Goal: Download file/media

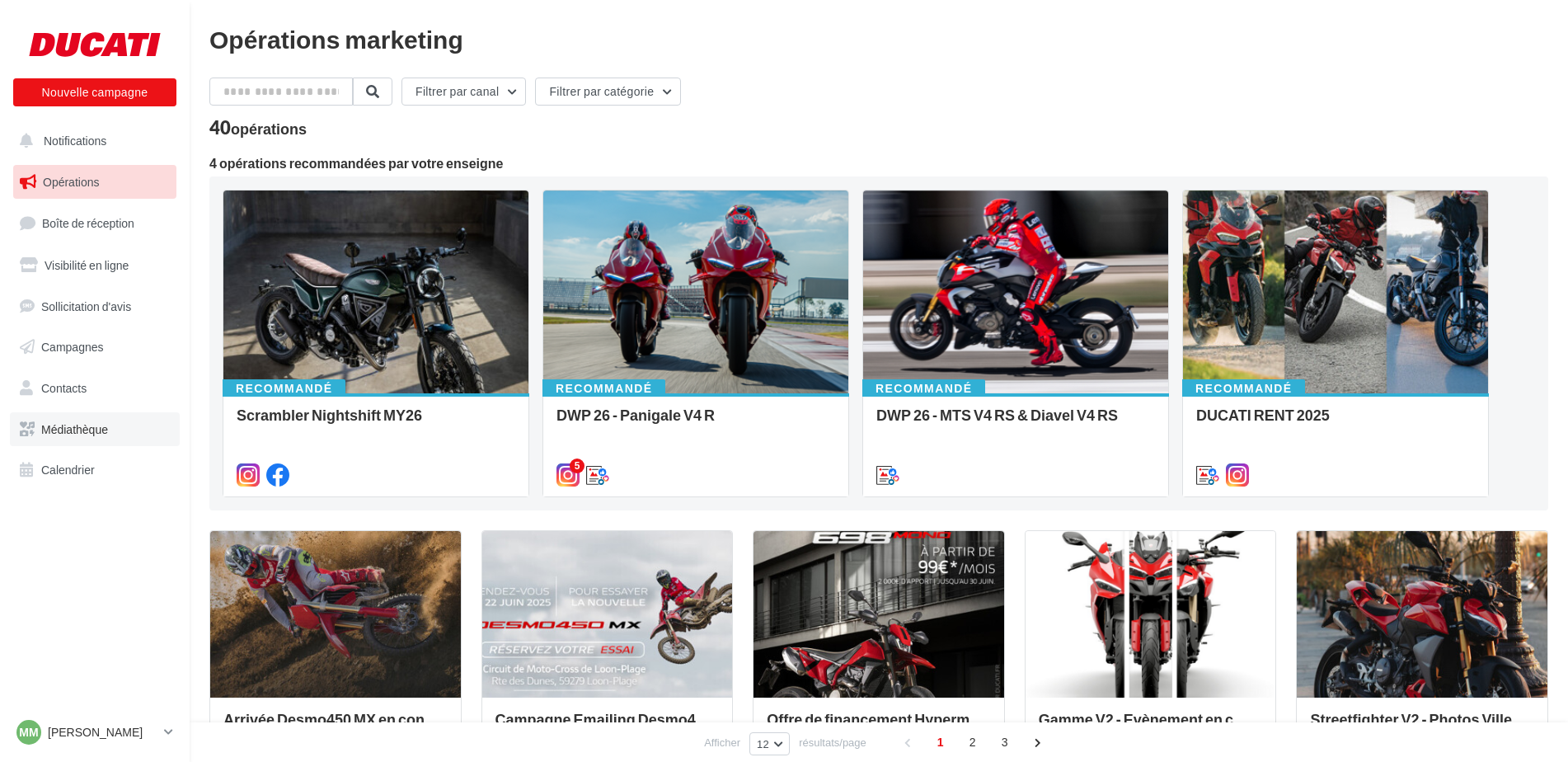
click at [107, 441] on link "Médiathèque" at bounding box center [94, 430] width 169 height 35
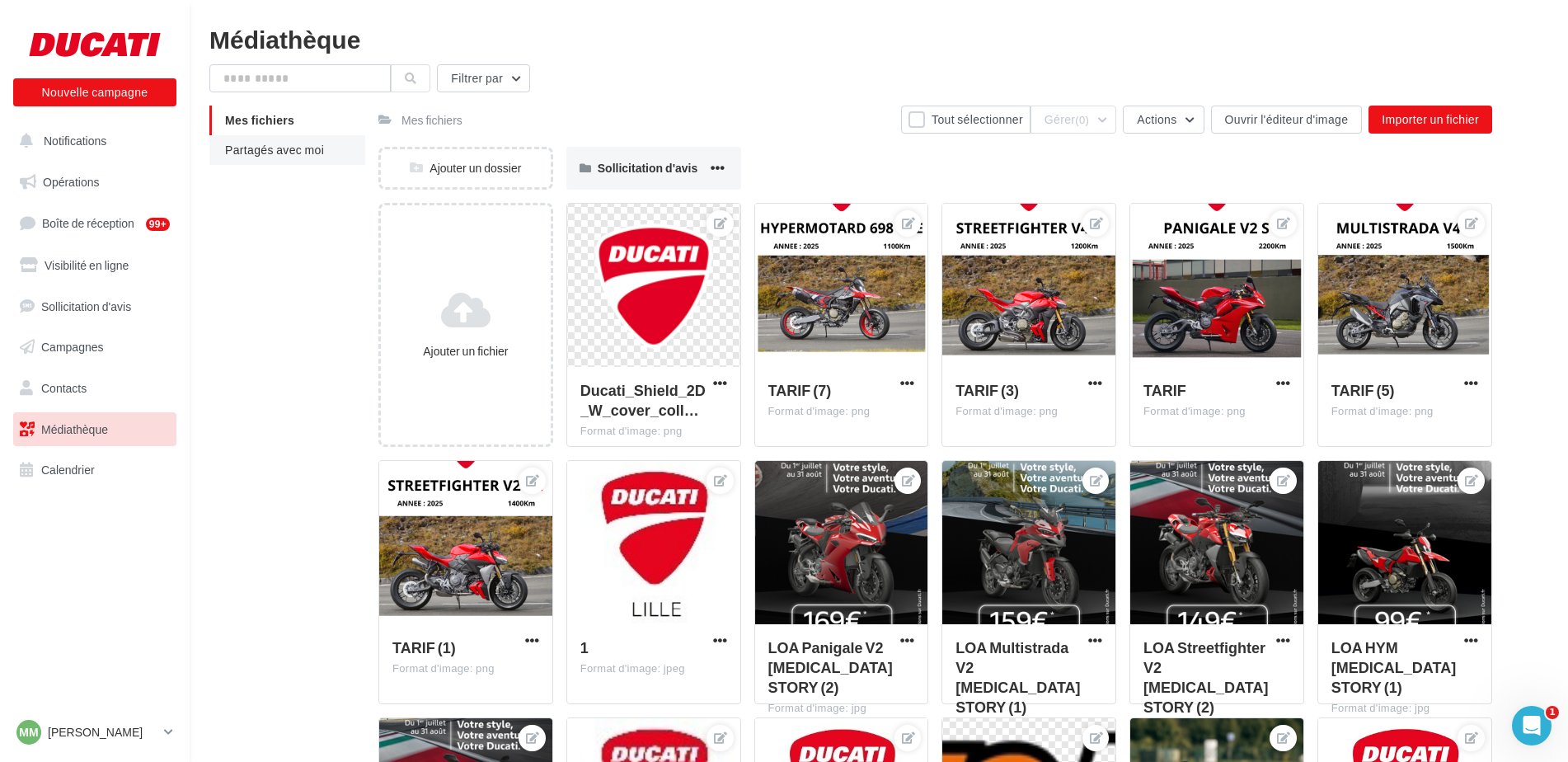
click at [310, 137] on li "Partagés avec moi" at bounding box center [287, 150] width 156 height 29
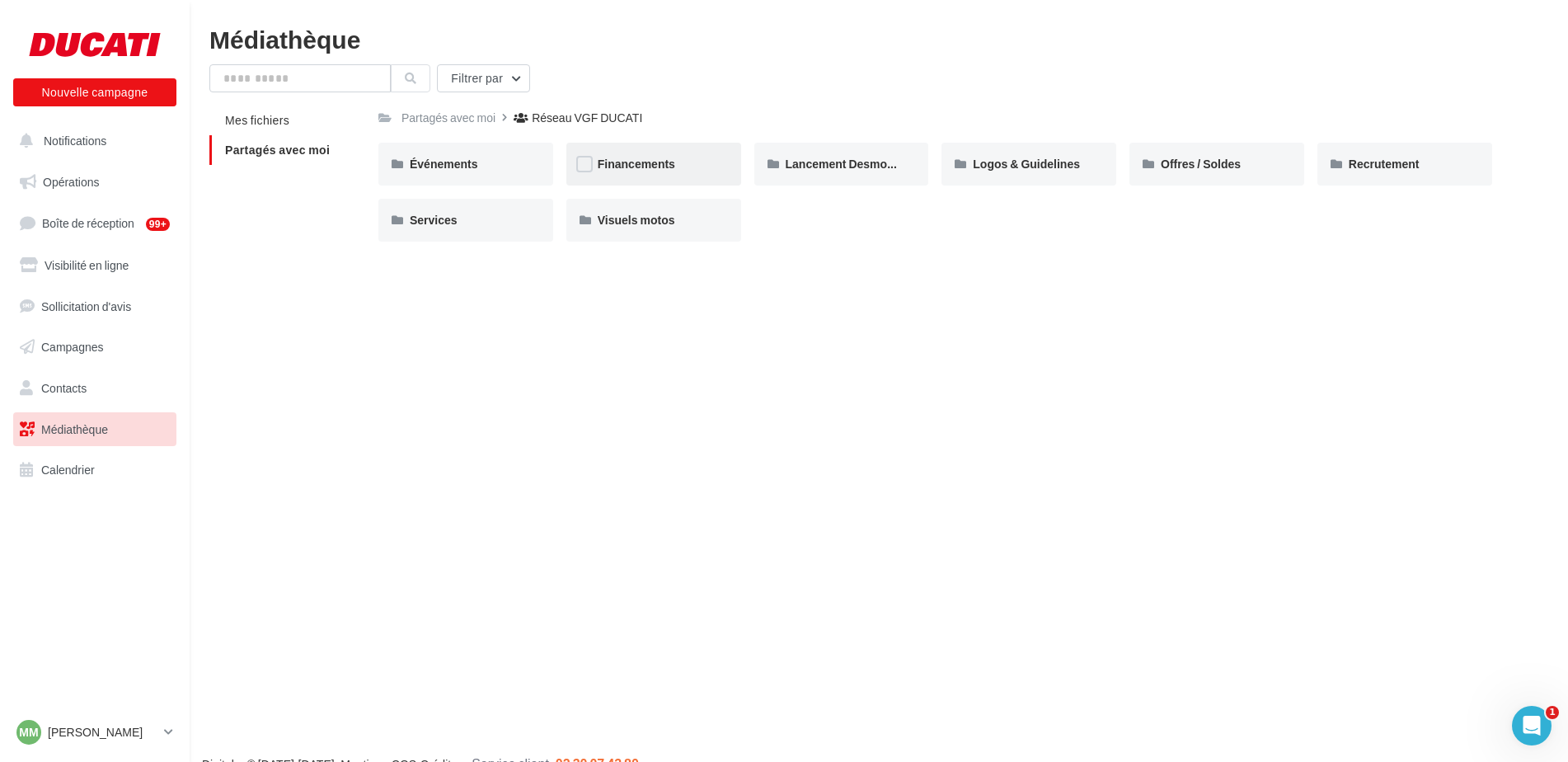
click at [690, 176] on div "Financements" at bounding box center [653, 164] width 175 height 43
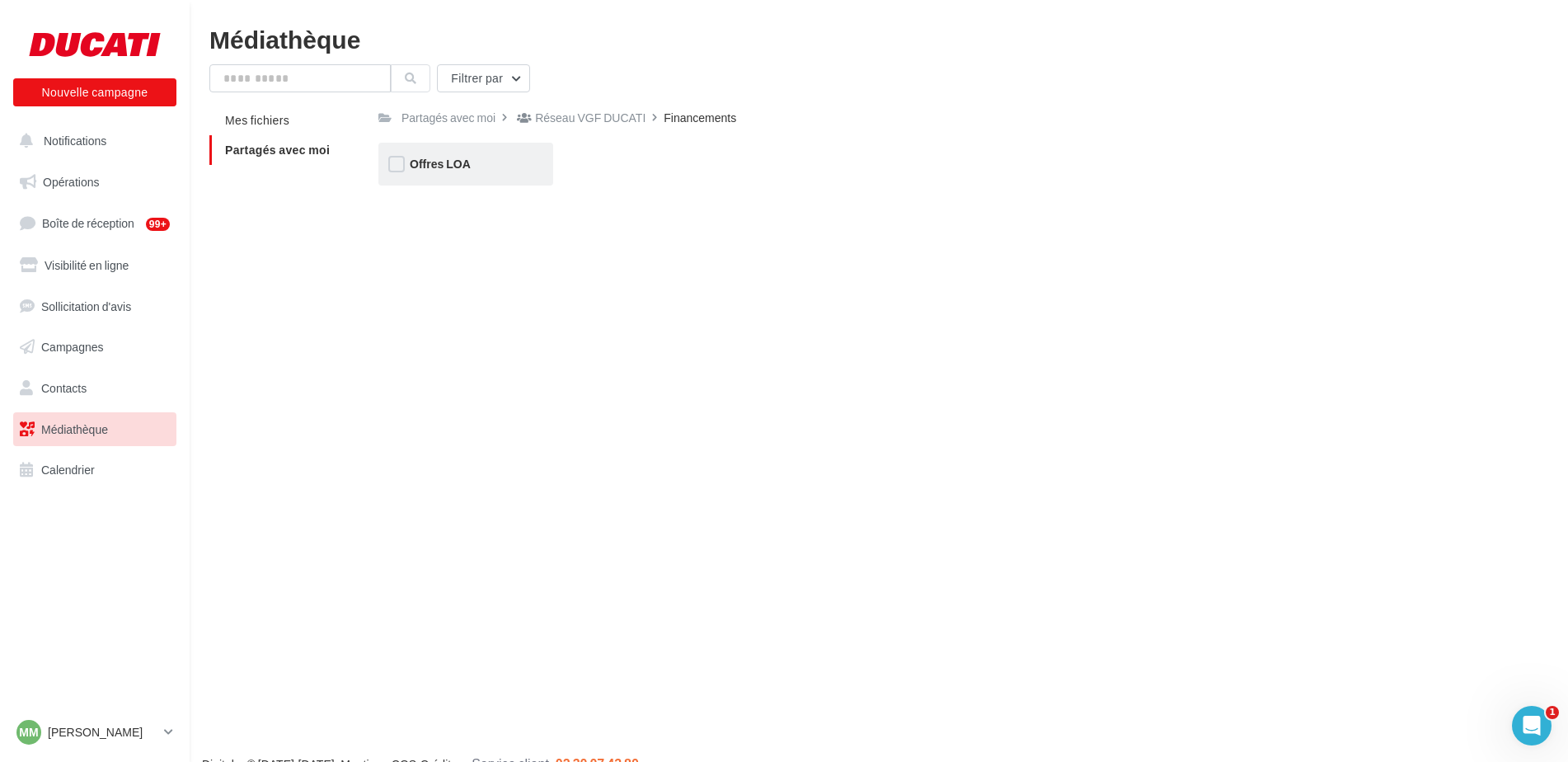
click at [517, 151] on div "Offres LOA" at bounding box center [466, 164] width 175 height 43
click at [667, 172] on div "Septembre 2025" at bounding box center [654, 164] width 112 height 16
click at [685, 171] on div "Story" at bounding box center [654, 164] width 112 height 16
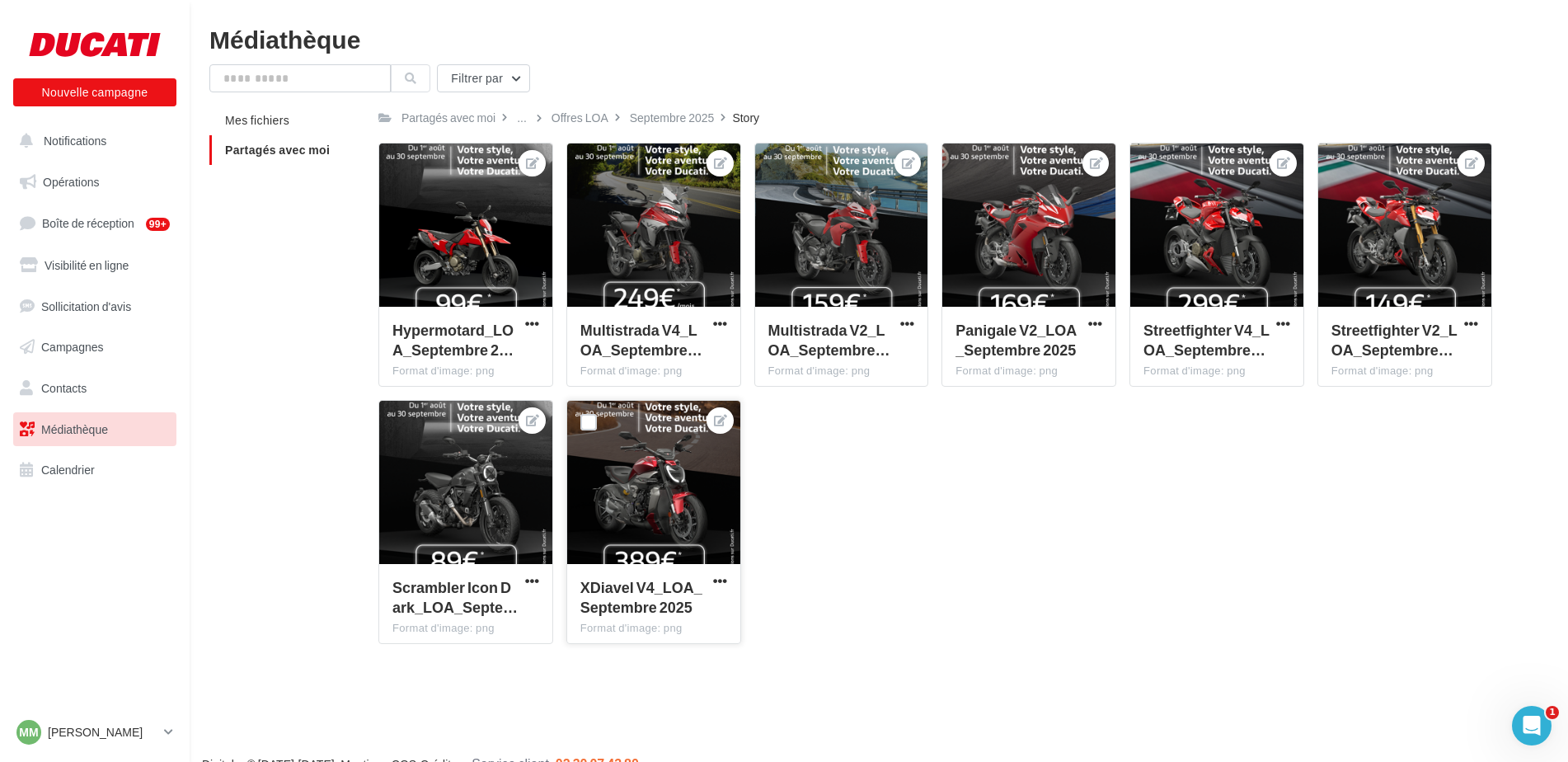
click at [680, 505] on div at bounding box center [653, 483] width 173 height 165
click at [669, 479] on div at bounding box center [653, 483] width 173 height 165
click at [621, 457] on div at bounding box center [653, 483] width 173 height 165
click at [717, 416] on icon at bounding box center [720, 420] width 13 height 11
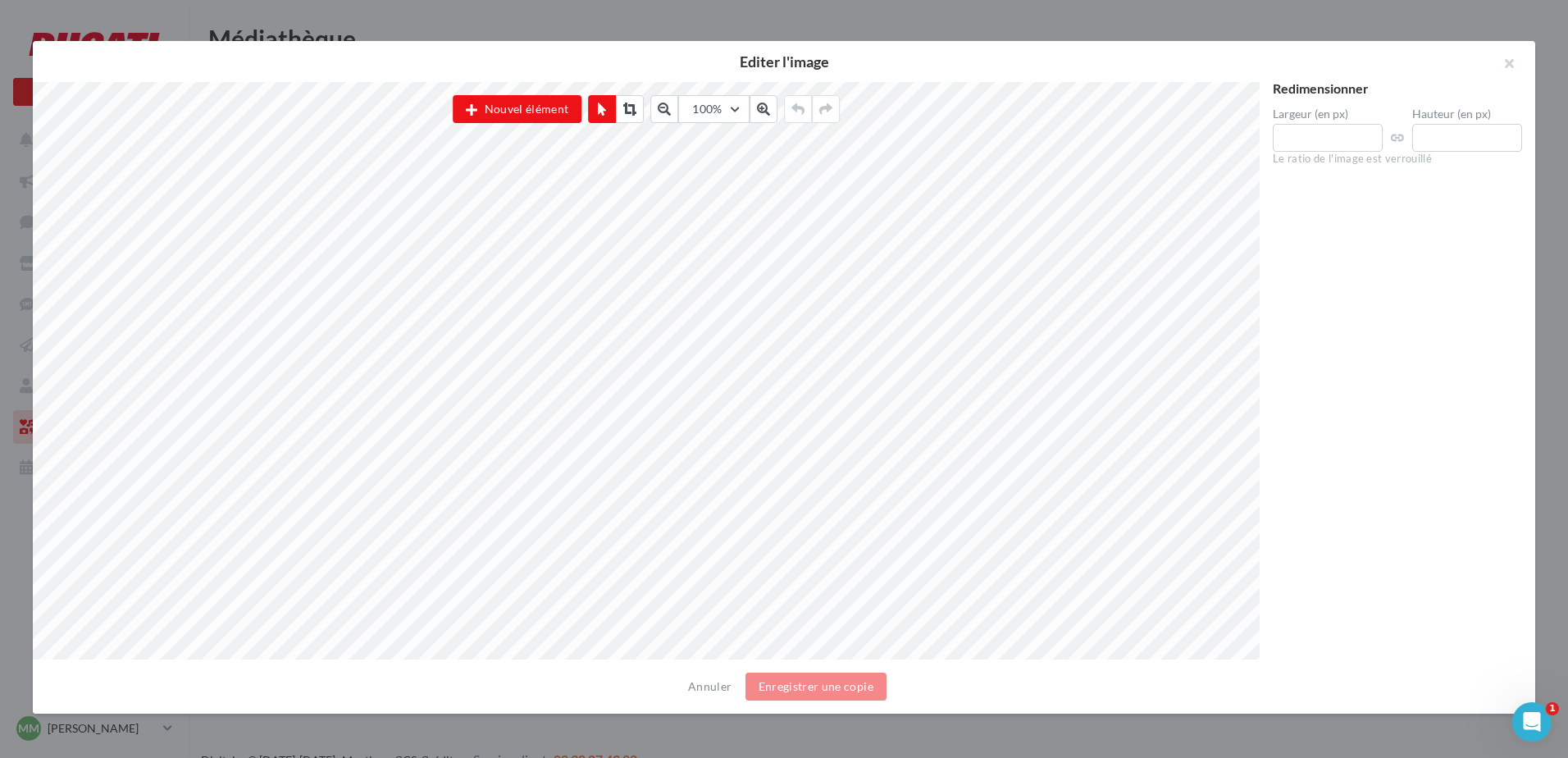
click at [602, 27] on div at bounding box center [784, 379] width 1568 height 758
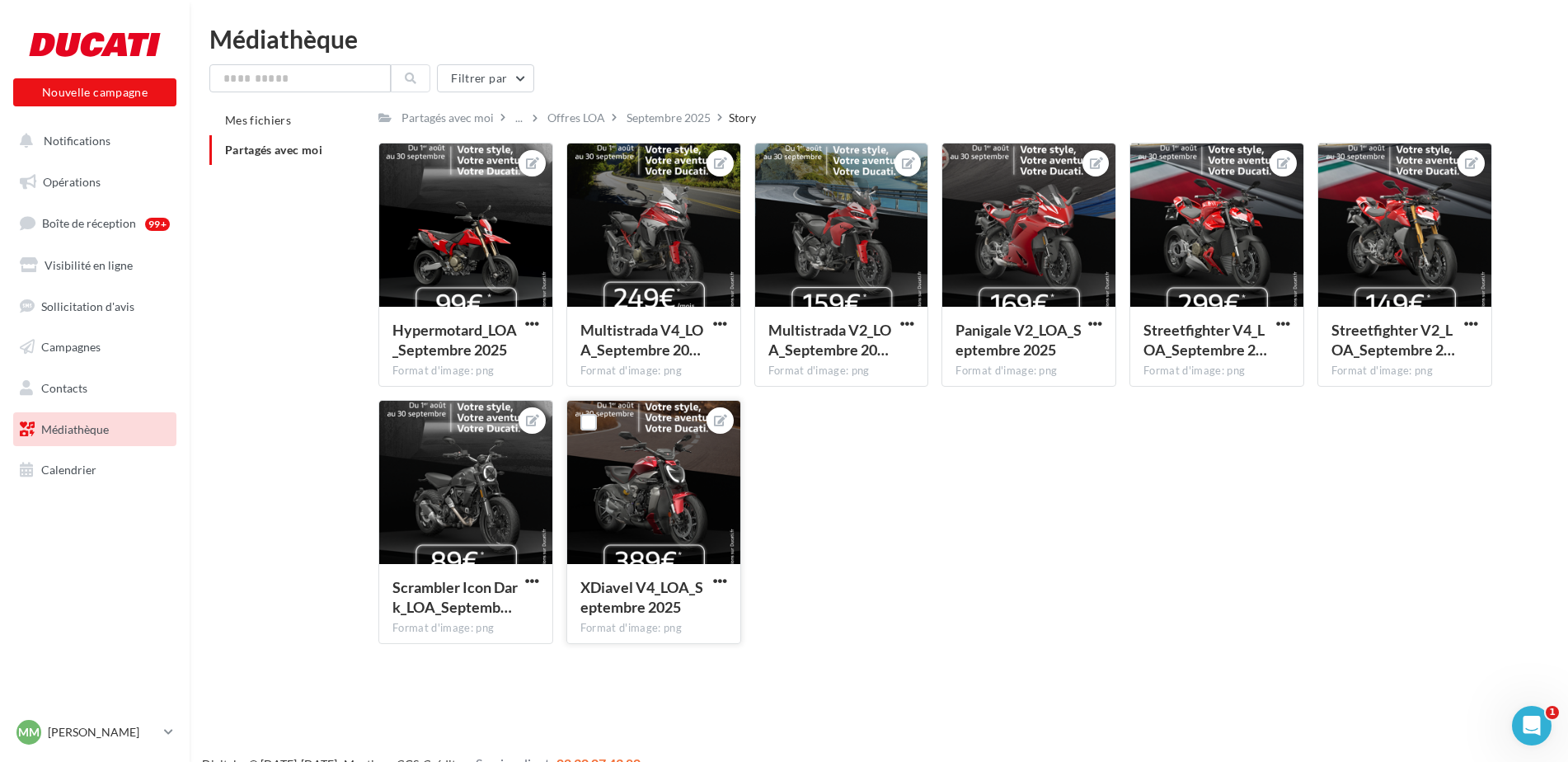
click at [725, 588] on button "button" at bounding box center [720, 581] width 21 height 16
click at [641, 656] on button "Télécharger" at bounding box center [643, 656] width 174 height 43
